Goal: Information Seeking & Learning: Learn about a topic

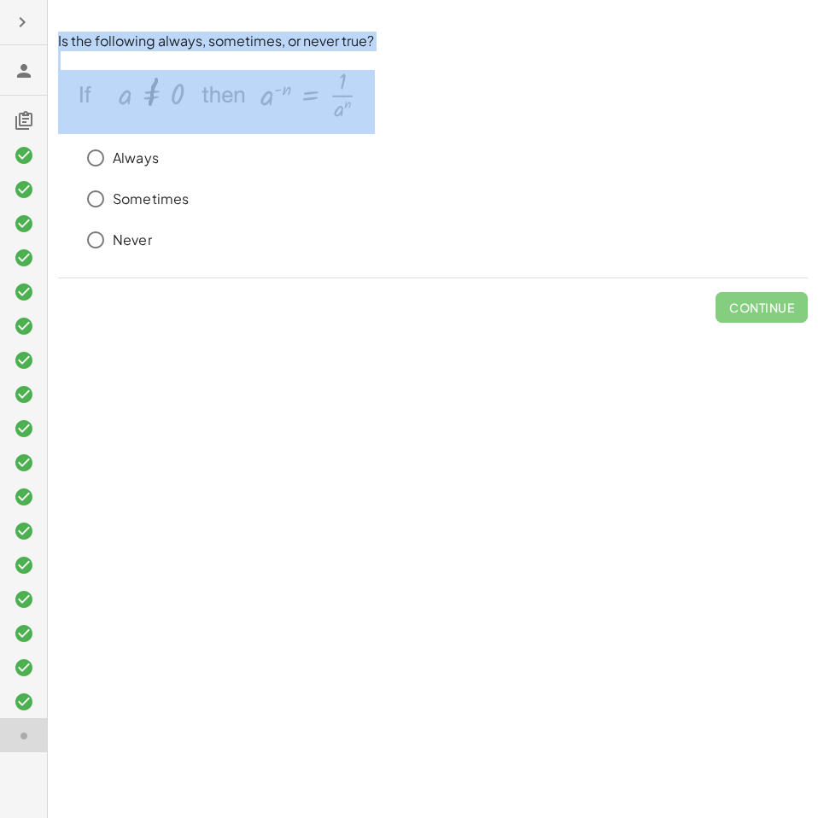
drag, startPoint x: 55, startPoint y: 48, endPoint x: 426, endPoint y: 103, distance: 375.4
click at [426, 103] on div "Is the following always, sometimes, or never true? Always Sometimes Never Conti…" at bounding box center [433, 177] width 770 height 312
click at [508, 114] on p at bounding box center [432, 102] width 749 height 64
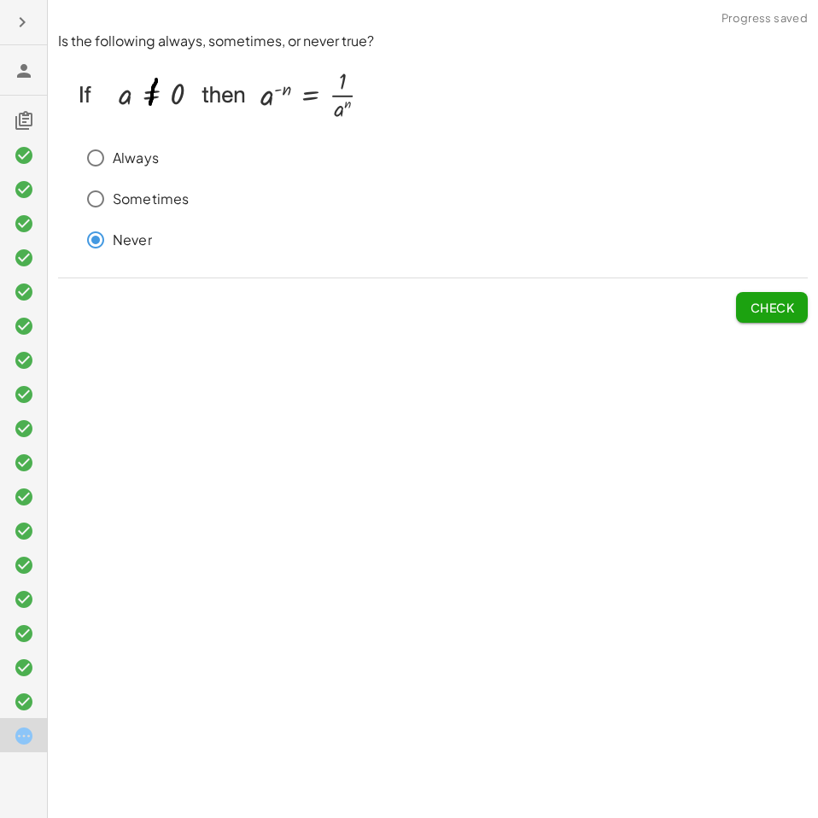
click at [764, 306] on span "Check" at bounding box center [771, 307] width 44 height 15
click at [806, 298] on button "Check" at bounding box center [772, 307] width 72 height 31
